Goal: Task Accomplishment & Management: Manage account settings

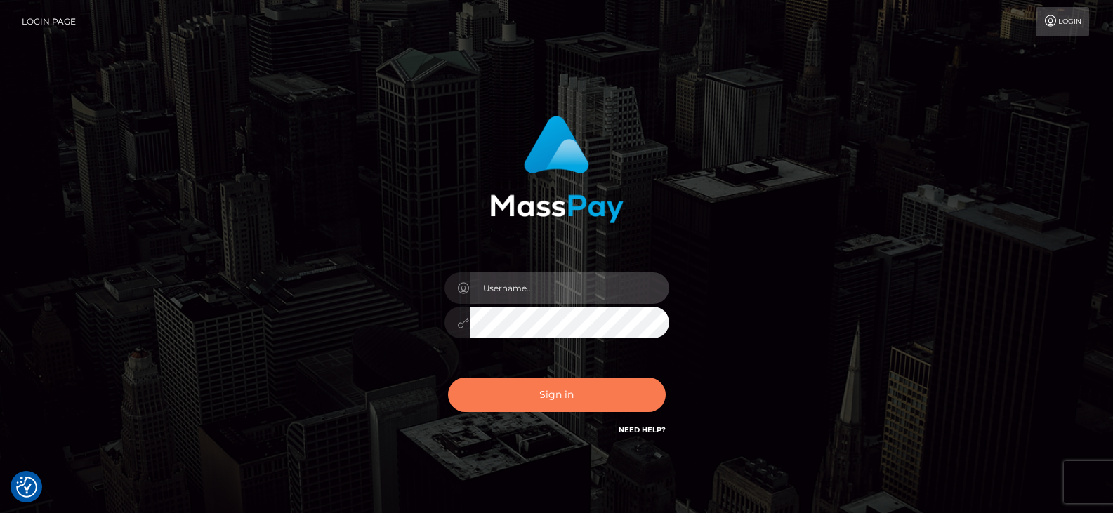
type input "Nocelyn.xcite"
click at [588, 399] on button "Sign in" at bounding box center [557, 395] width 218 height 34
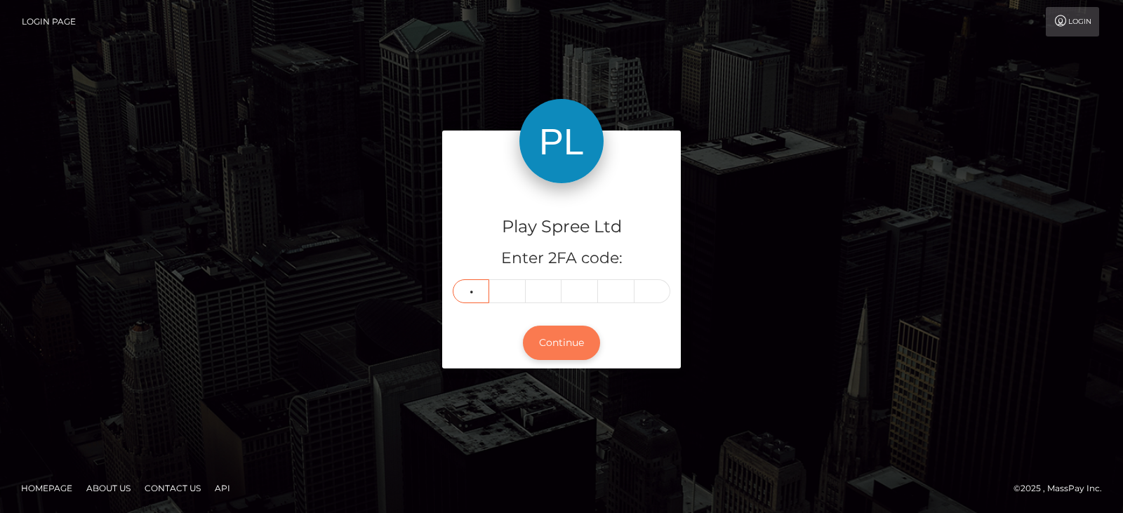
type input "4"
type input "3"
type input "2"
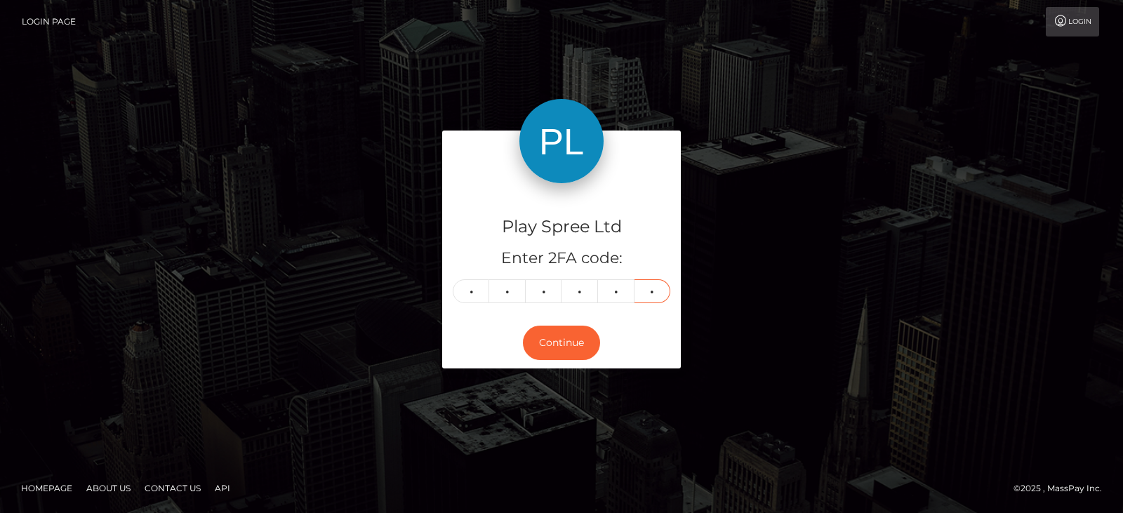
type input "7"
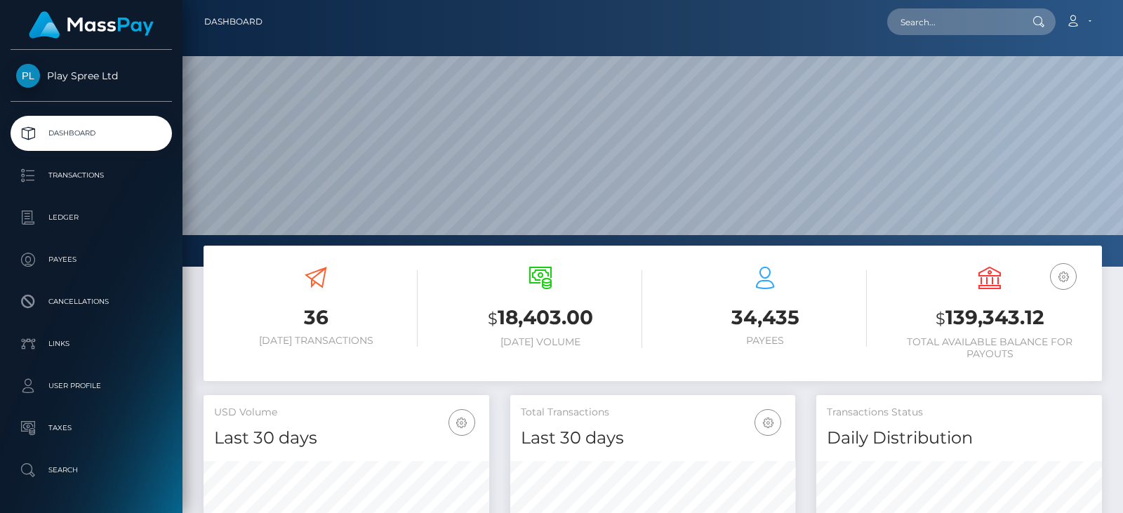
scroll to position [249, 285]
click at [1008, 321] on h3 "$ 139,343.12" at bounding box center [990, 318] width 204 height 29
click at [1007, 321] on h3 "$ 139,343.12" at bounding box center [990, 318] width 204 height 29
copy h3 "139,343.12"
